Goal: Task Accomplishment & Management: Manage account settings

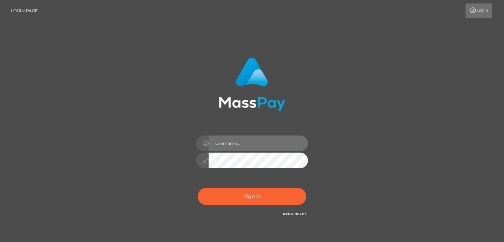
click at [243, 147] on input "text" at bounding box center [257, 144] width 99 height 16
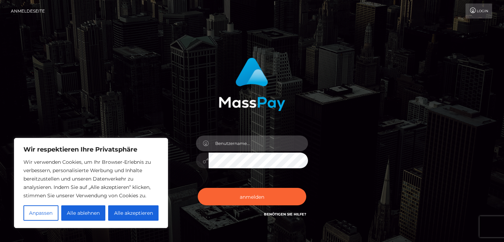
type input "ritasch11@aol.com"
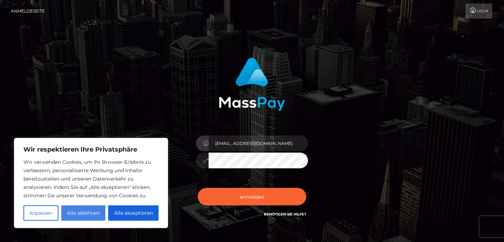
click at [94, 214] on font "Alle ablehnen" at bounding box center [83, 213] width 33 height 6
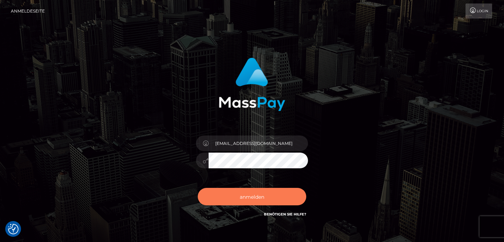
click at [254, 197] on font "anmelden" at bounding box center [252, 197] width 24 height 6
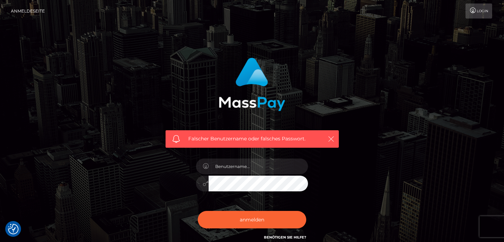
click at [331, 140] on icon "button" at bounding box center [330, 139] width 7 height 7
click at [257, 171] on input "text" at bounding box center [257, 167] width 99 height 16
type input "[EMAIL_ADDRESS][DOMAIN_NAME]"
click at [355, 170] on div "Falscher Benutzername oder falsches Passwort. ritasch11@aol.com" at bounding box center [251, 152] width 399 height 201
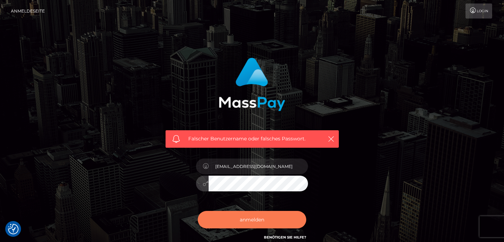
click at [249, 222] on font "anmelden" at bounding box center [252, 220] width 24 height 6
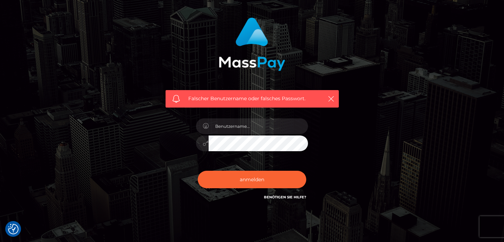
scroll to position [41, 0]
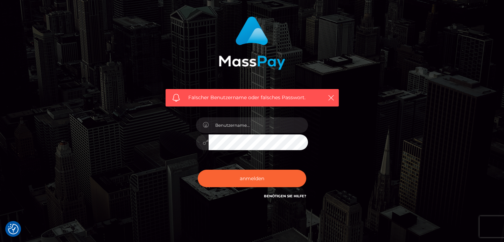
click at [276, 197] on font "Benötigen Sie Hilfe?" at bounding box center [285, 196] width 42 height 5
click at [331, 99] on icon "button" at bounding box center [330, 97] width 7 height 7
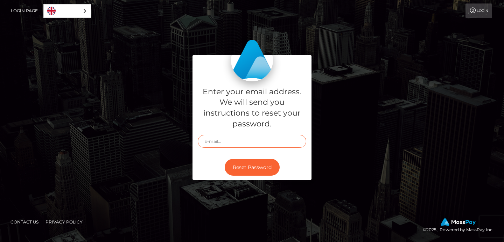
click at [251, 144] on input "text" at bounding box center [252, 141] width 108 height 13
click at [84, 10] on div "English" at bounding box center [67, 11] width 48 height 14
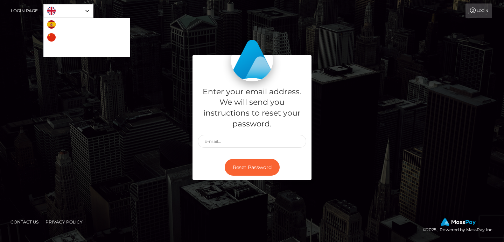
click at [107, 15] on div "Login" at bounding box center [292, 10] width 399 height 15
click at [221, 144] on input "text" at bounding box center [252, 141] width 108 height 13
type input "[EMAIL_ADDRESS][DOMAIN_NAME]"
click at [253, 169] on button "Reset Password" at bounding box center [252, 167] width 55 height 17
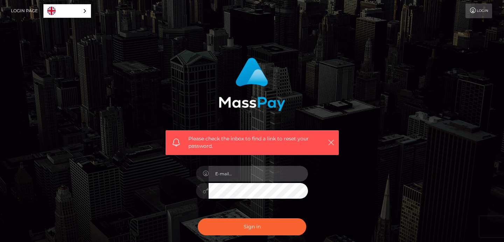
type input "[EMAIL_ADDRESS][DOMAIN_NAME]"
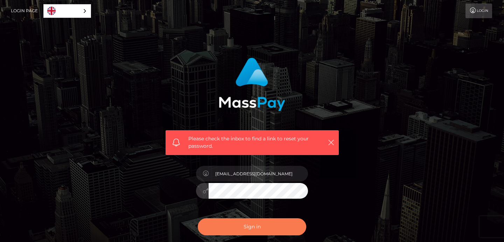
click at [261, 232] on button "Sign in" at bounding box center [252, 227] width 108 height 17
